Goal: Transaction & Acquisition: Purchase product/service

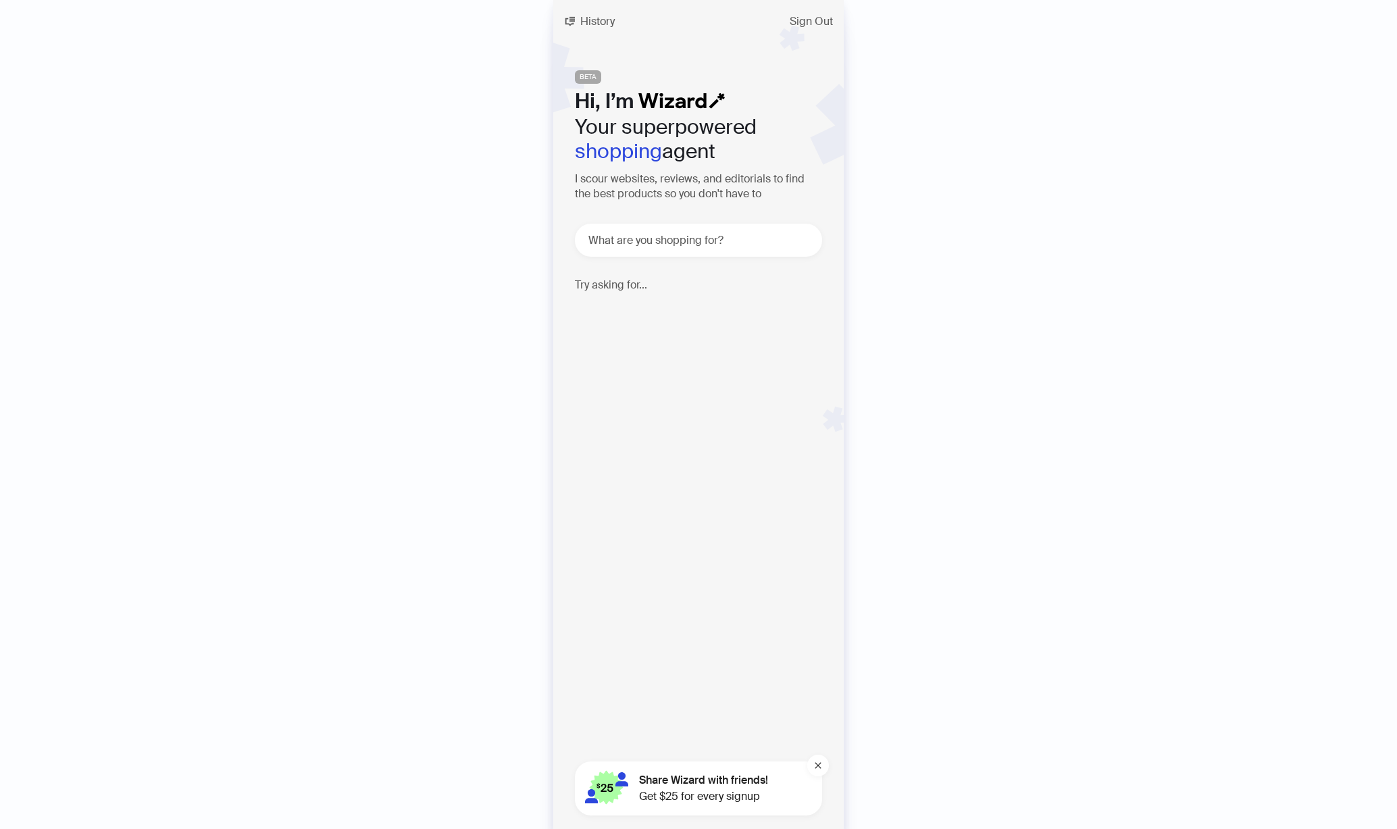
scroll to position [0, 1287]
click at [602, 24] on span "History" at bounding box center [597, 21] width 34 height 11
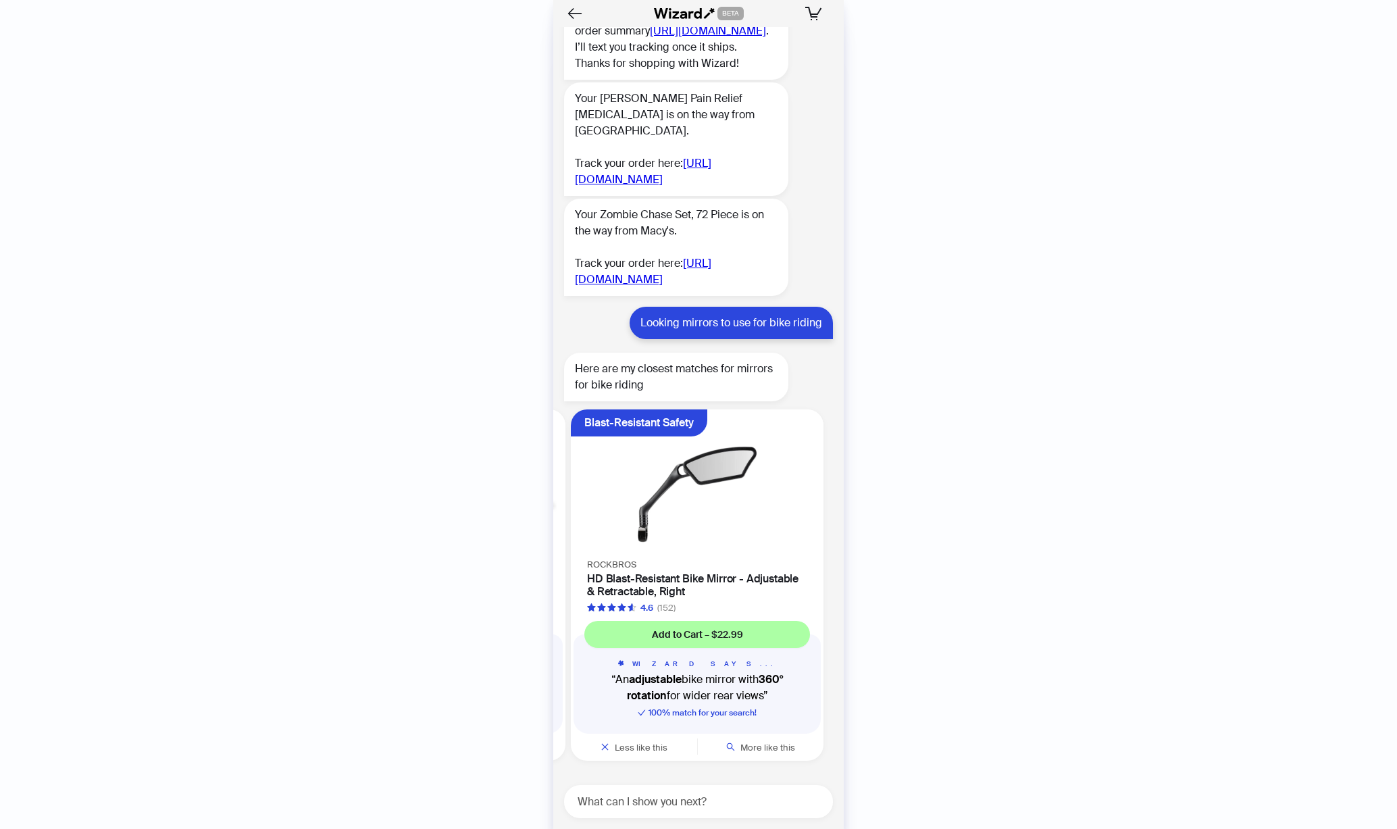
scroll to position [0, 513]
click at [713, 554] on div at bounding box center [695, 482] width 253 height 147
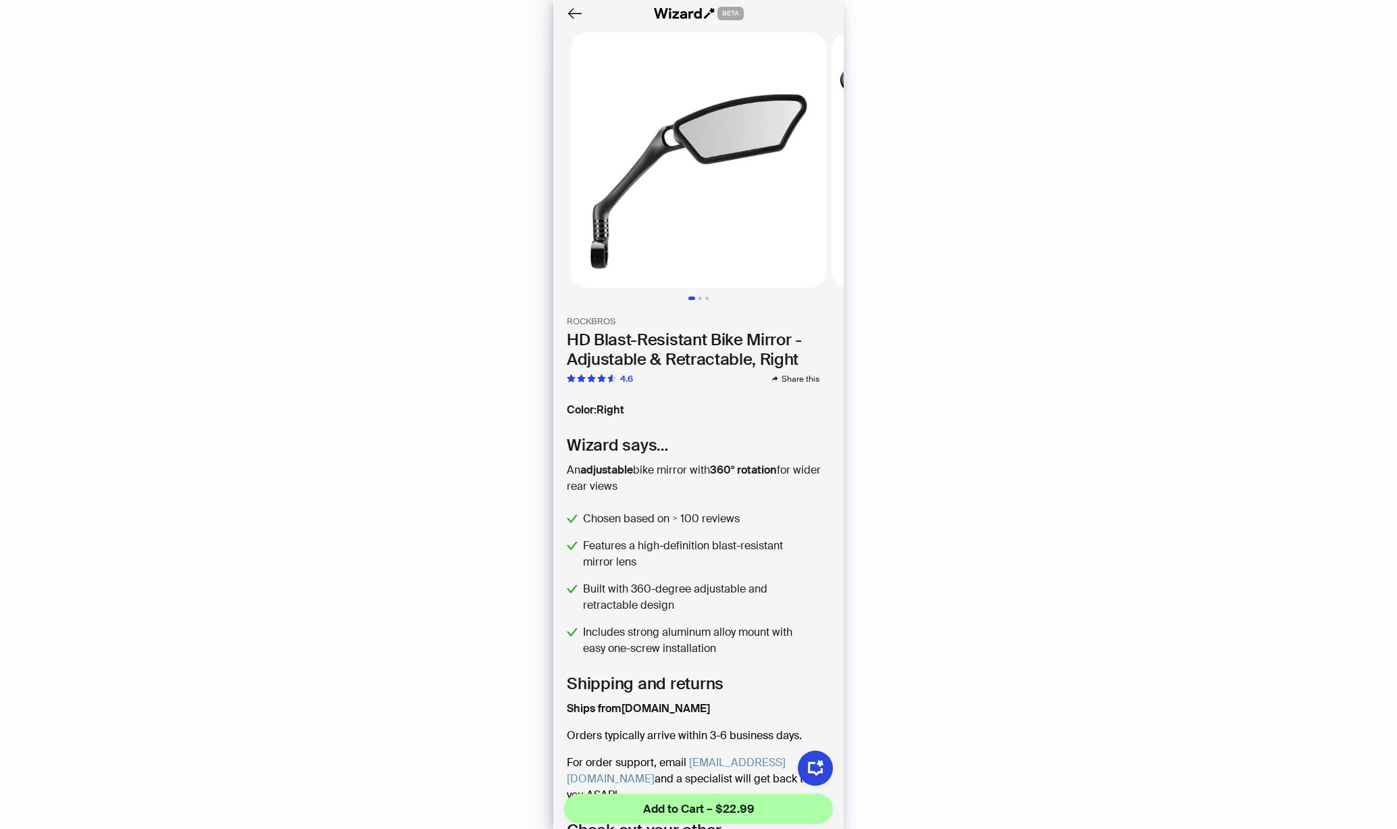
scroll to position [4891, 0]
click at [572, 14] on icon "Back" at bounding box center [574, 13] width 23 height 23
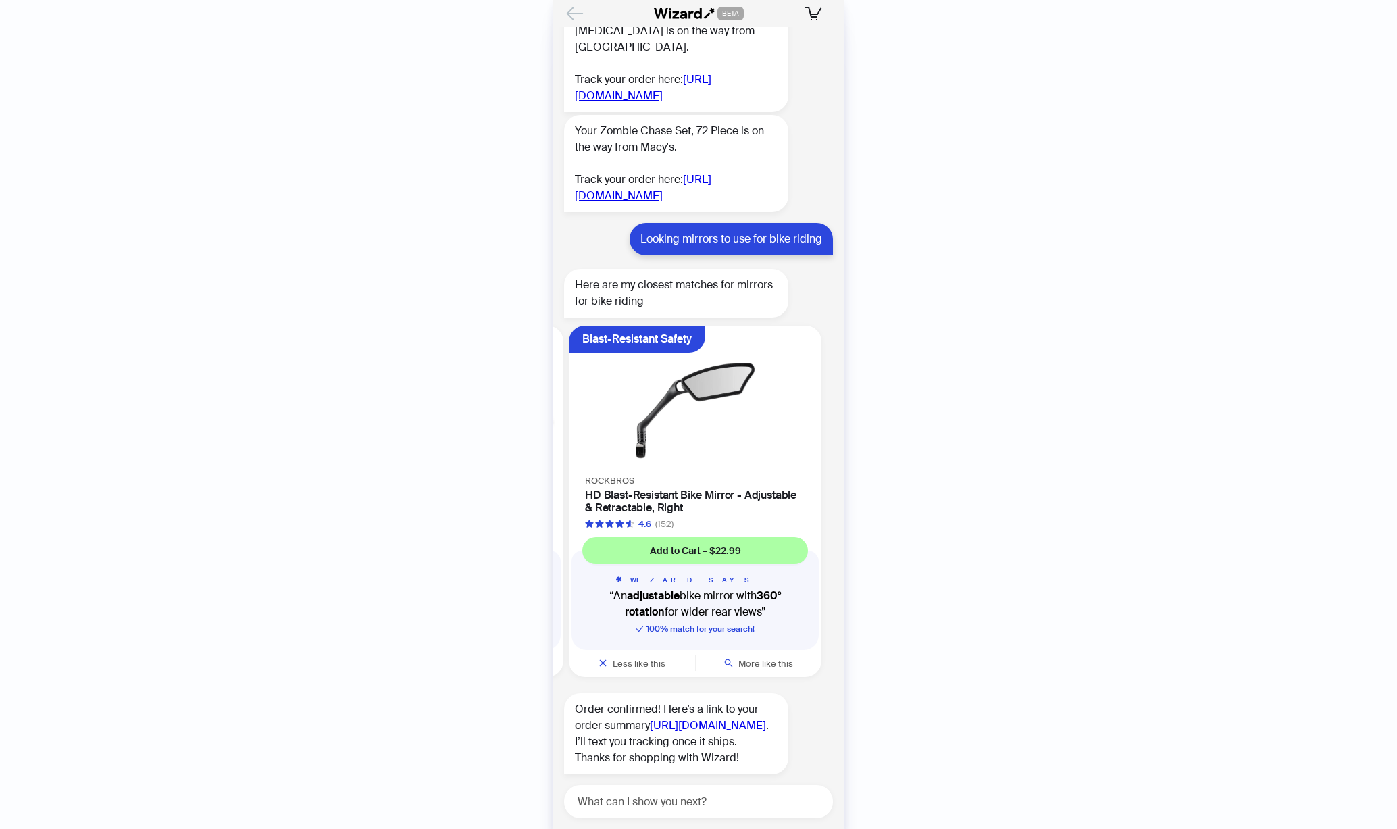
click at [568, 14] on icon "Back" at bounding box center [575, 12] width 15 height 11
